Goal: Task Accomplishment & Management: Use online tool/utility

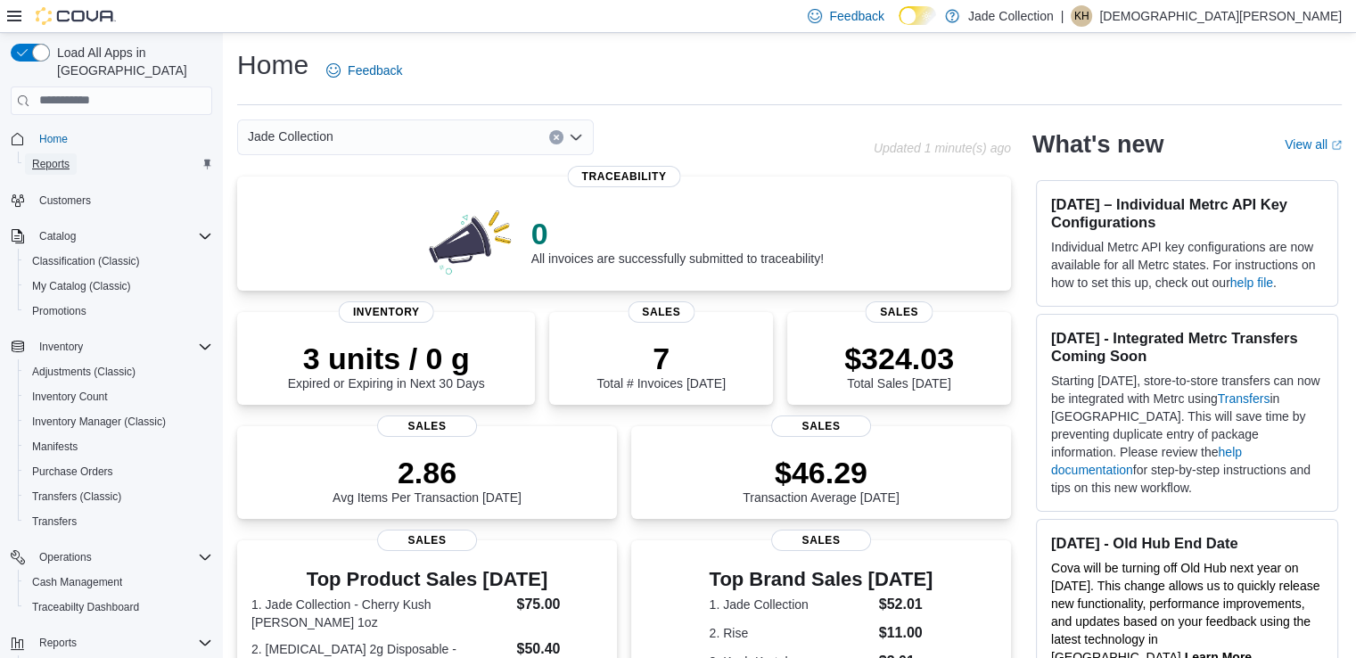
click at [45, 157] on span "Reports" at bounding box center [50, 164] width 37 height 14
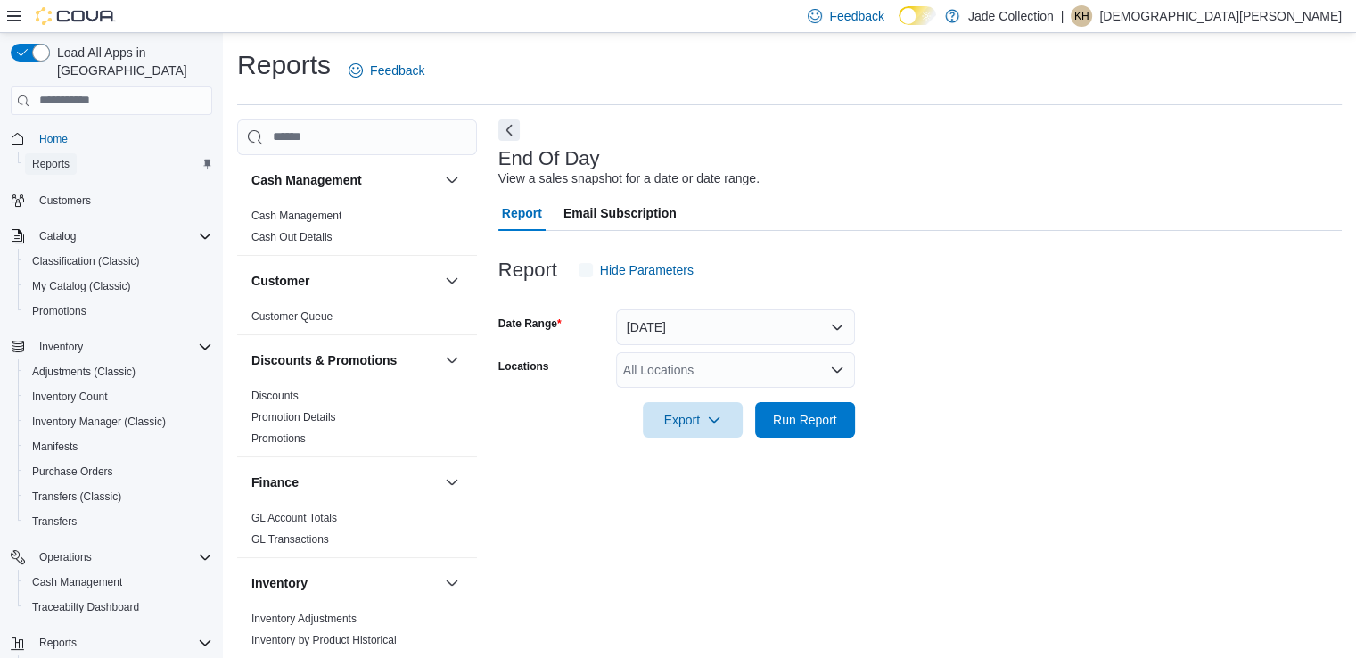
scroll to position [4, 0]
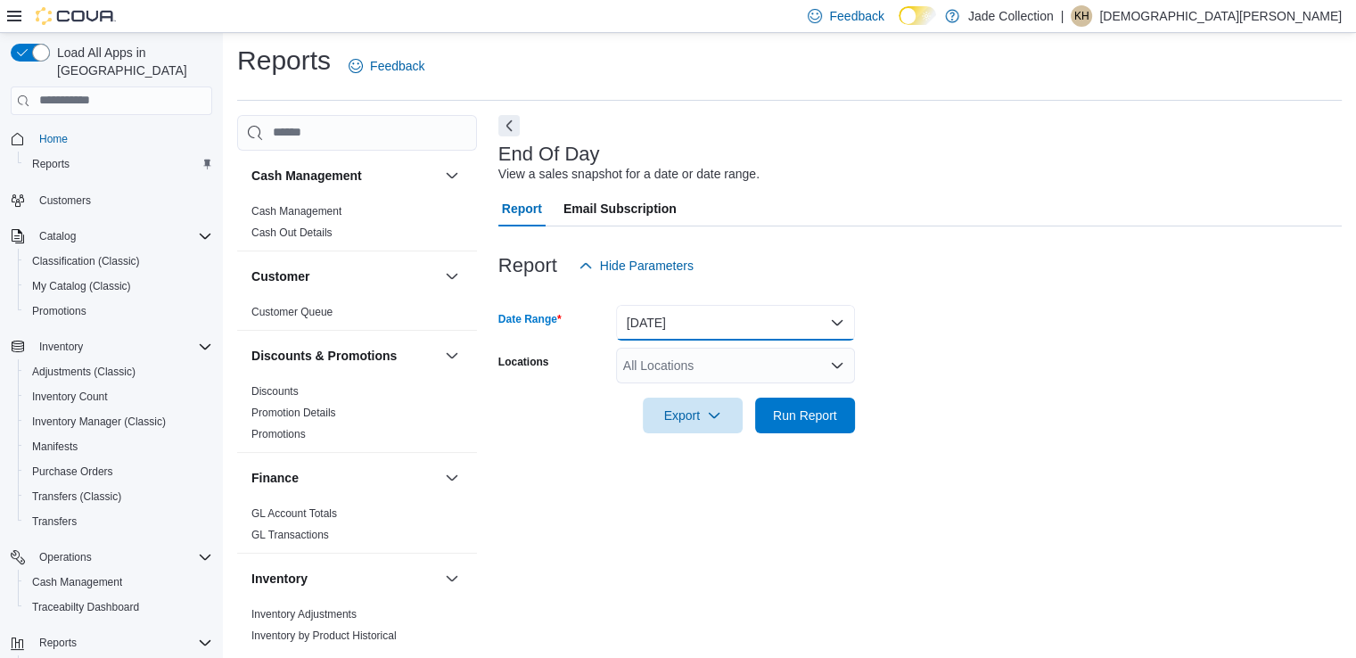
click at [842, 322] on button "[DATE]" at bounding box center [735, 323] width 239 height 36
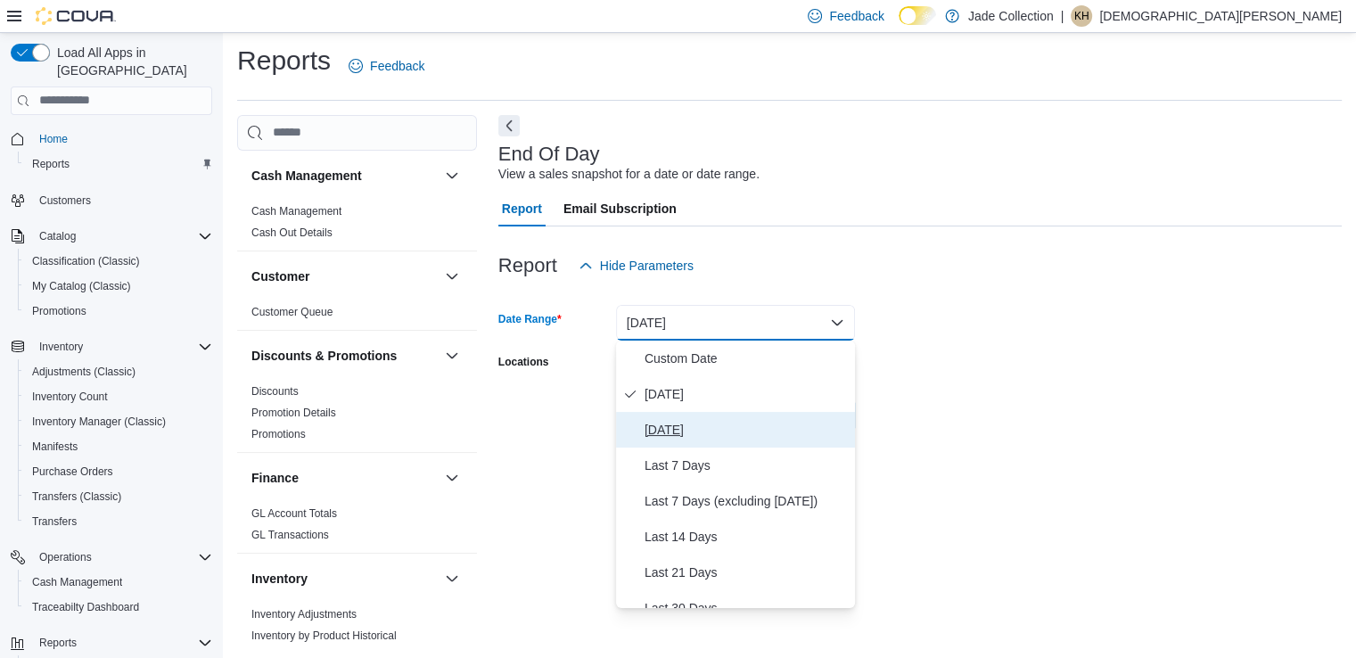
click at [665, 429] on span "[DATE]" at bounding box center [746, 429] width 203 height 21
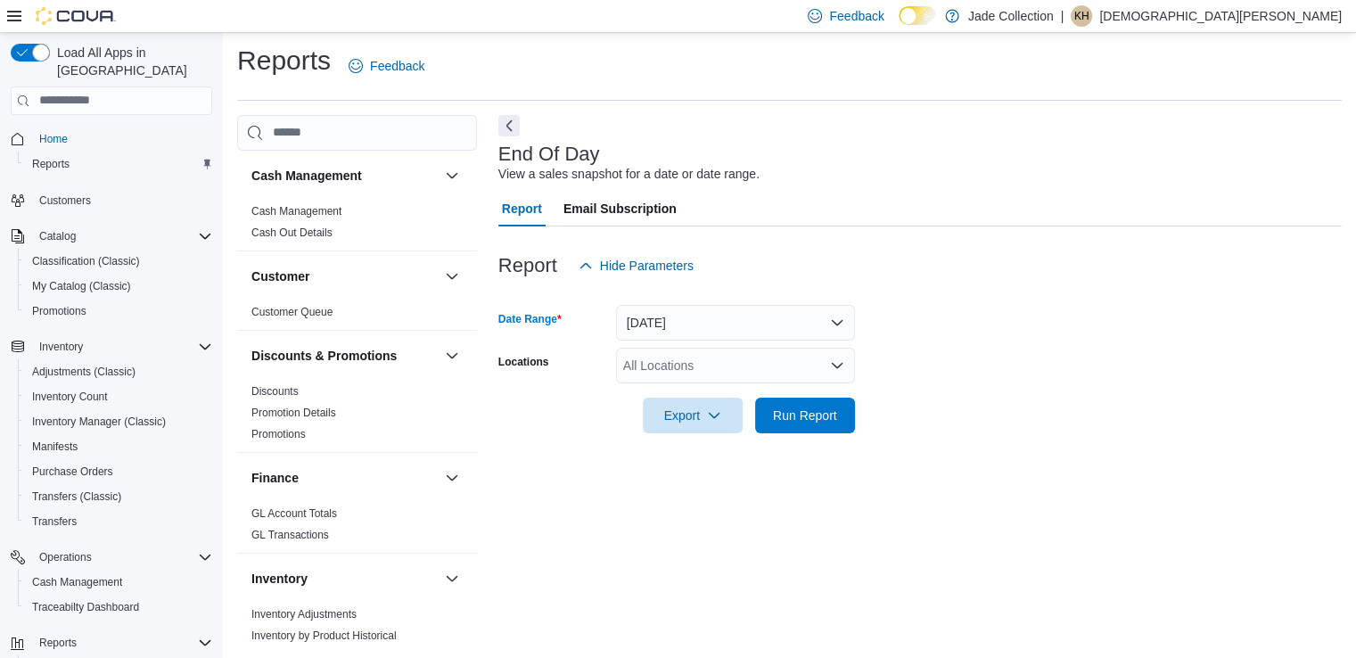
click at [835, 361] on icon "Open list of options" at bounding box center [837, 365] width 14 height 14
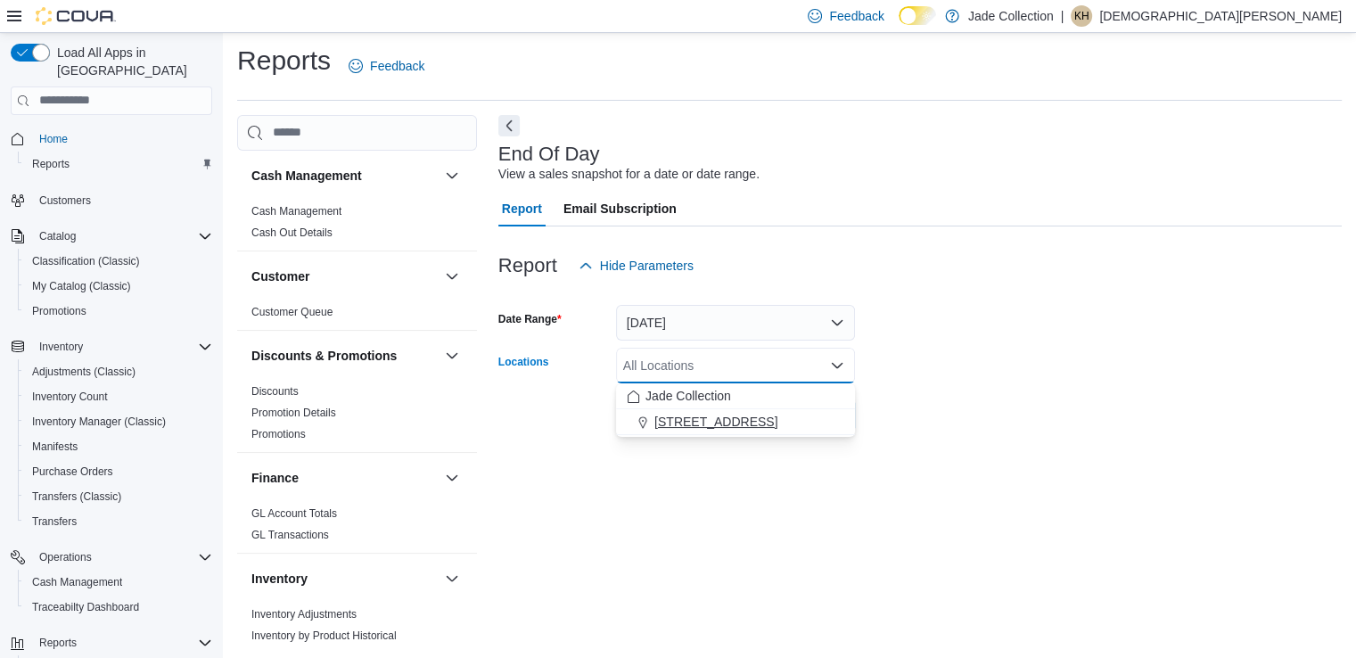
click at [715, 419] on span "[STREET_ADDRESS]" at bounding box center [716, 422] width 123 height 18
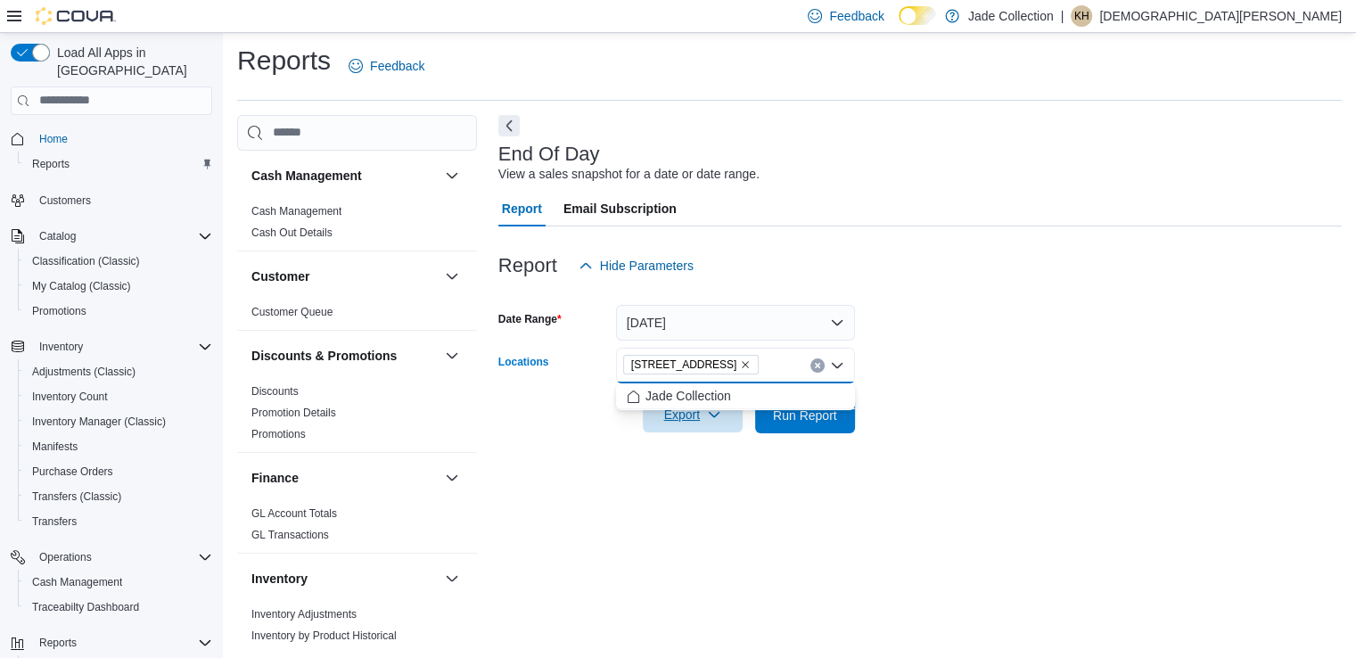
click at [702, 425] on span "Export" at bounding box center [693, 415] width 78 height 36
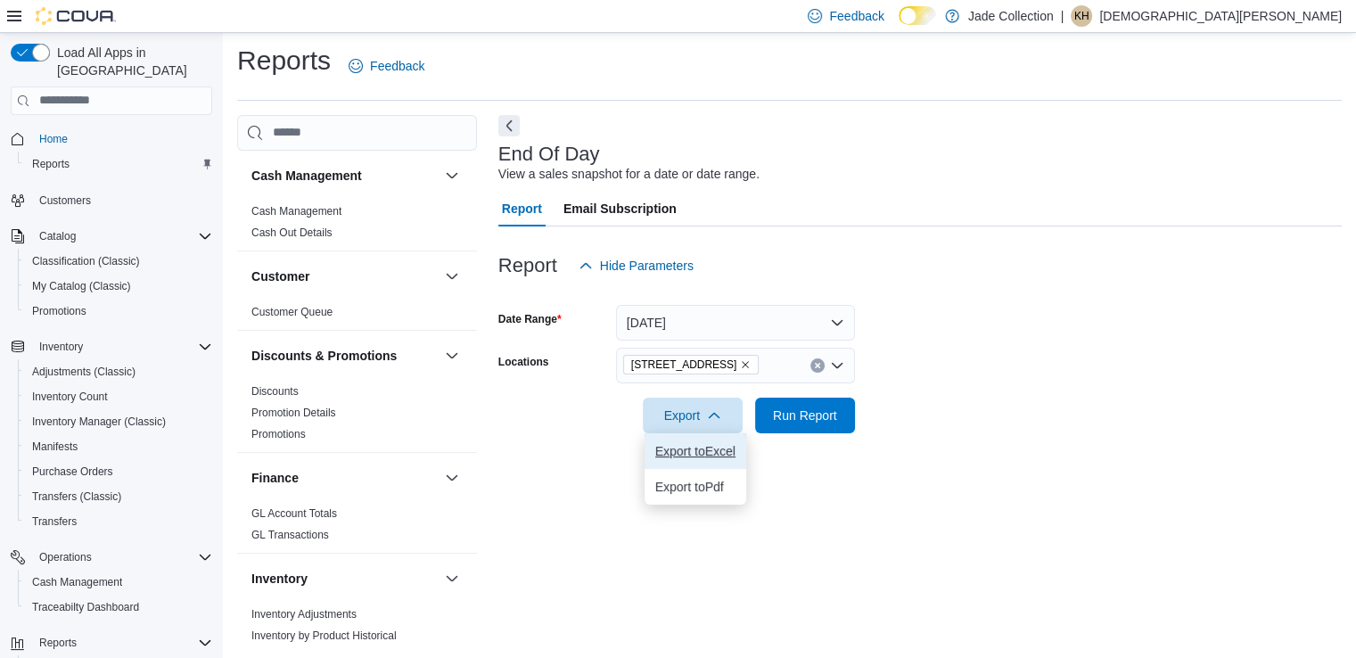
click at [731, 450] on span "Export to Excel" at bounding box center [695, 451] width 80 height 14
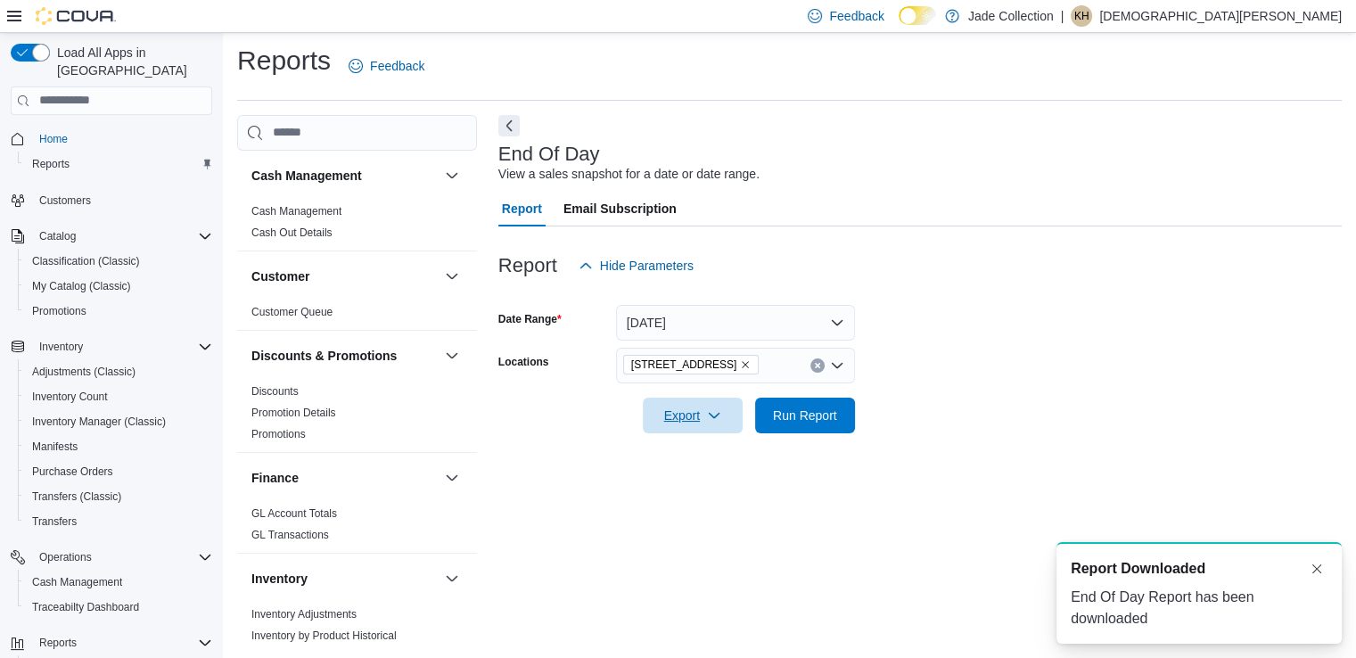
scroll to position [0, 0]
